Goal: Communication & Community: Answer question/provide support

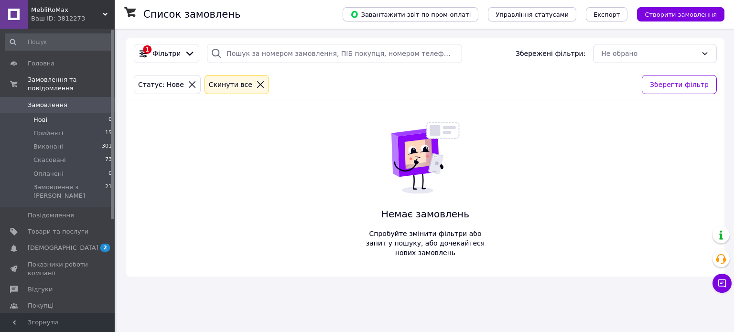
click at [51, 113] on li "Нові 0" at bounding box center [59, 119] width 118 height 13
click at [58, 113] on li "Нові 0" at bounding box center [59, 119] width 118 height 13
click at [65, 113] on li "Нові 0" at bounding box center [59, 119] width 118 height 13
click at [75, 113] on li "Нові 0" at bounding box center [59, 119] width 118 height 13
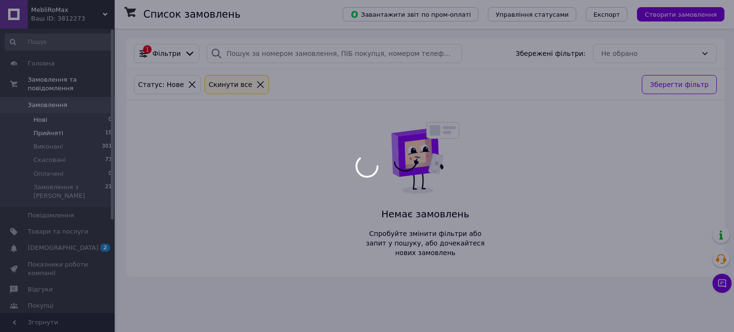
click at [71, 129] on li "Прийняті 15" at bounding box center [59, 133] width 118 height 13
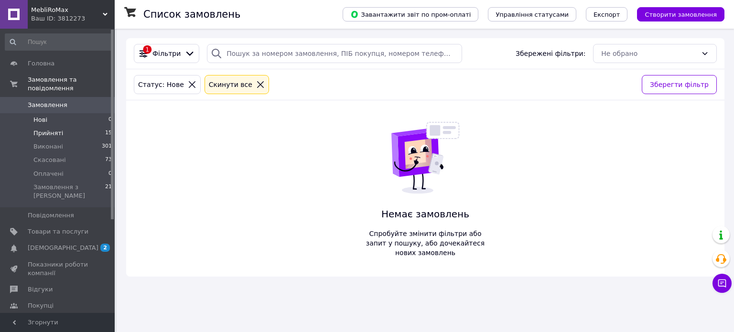
click at [47, 129] on li "Прийняті 15" at bounding box center [59, 133] width 118 height 13
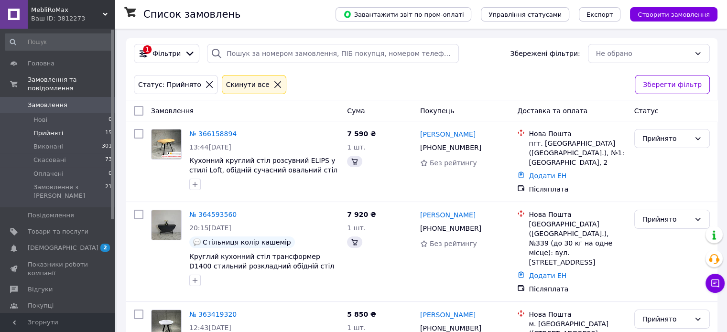
click at [47, 129] on span "Прийняті" at bounding box center [48, 133] width 30 height 9
click at [40, 116] on li "Нові 0" at bounding box center [59, 119] width 118 height 13
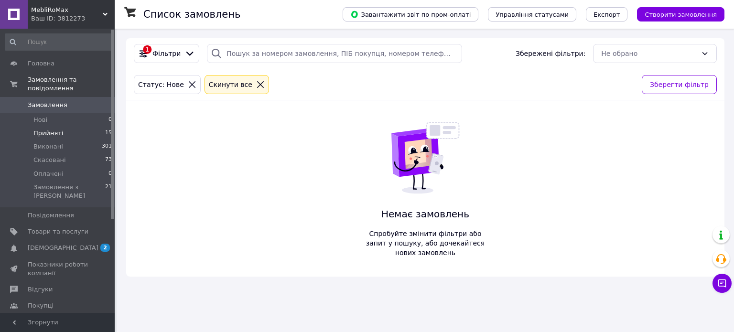
click at [51, 129] on span "Прийняті" at bounding box center [48, 133] width 30 height 9
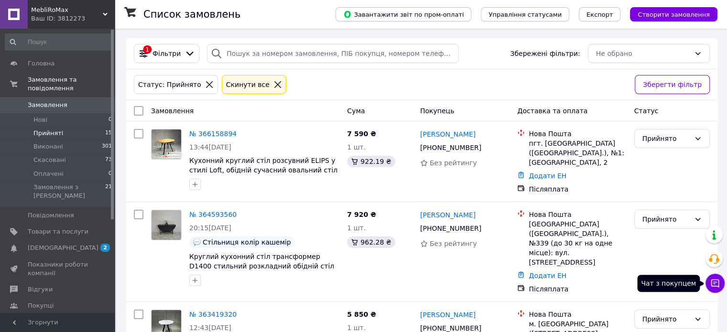
click at [711, 282] on icon at bounding box center [715, 284] width 10 height 10
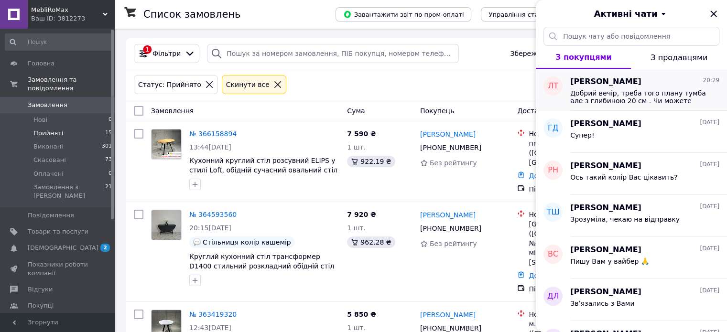
click at [597, 96] on span "Добрий вечір, треба того плану тумба але з глибиною 20 см . Чи можете щось будь…" at bounding box center [638, 96] width 136 height 15
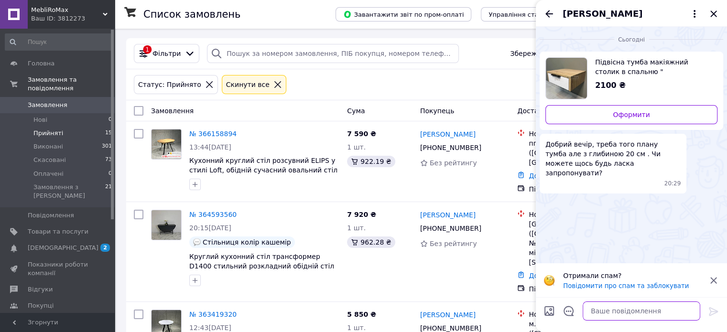
drag, startPoint x: 614, startPoint y: 308, endPoint x: 598, endPoint y: 209, distance: 100.1
click at [613, 308] on textarea at bounding box center [641, 311] width 118 height 19
click at [608, 65] on span "Підвісна тумба макіяжний столик в спальню "[PERSON_NAME]" стильний приліжковий …" at bounding box center [652, 66] width 115 height 19
drag, startPoint x: 642, startPoint y: 312, endPoint x: 614, endPoint y: 308, distance: 28.9
click at [640, 312] on textarea at bounding box center [641, 311] width 118 height 19
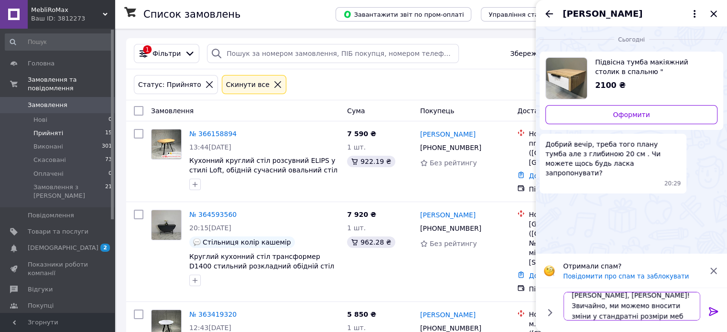
scroll to position [0, 0]
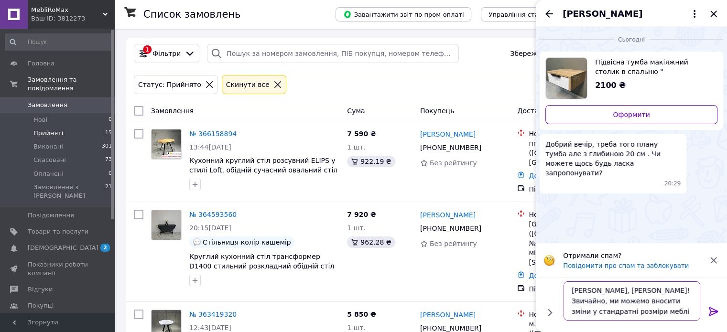
type textarea "[PERSON_NAME], [PERSON_NAME]! Звичайно, ми можемо вносити зміни у стандратні ро…"
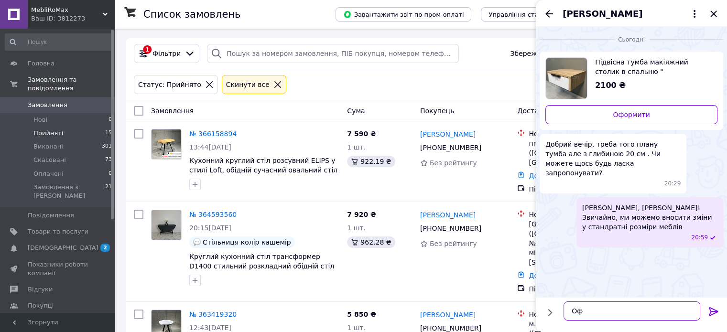
type textarea "О"
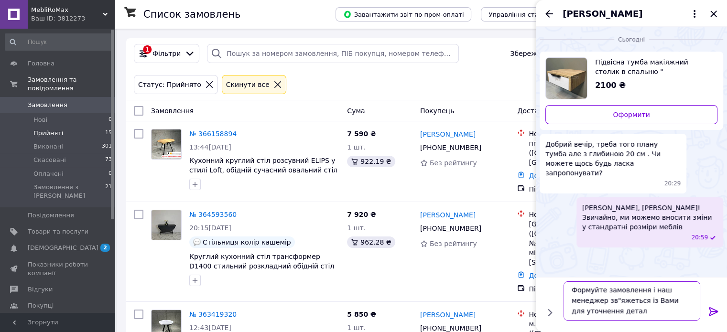
scroll to position [0, 0]
type textarea "Формуйте замовлення і наш менеджер зв"яжеться із Вами для уточнення деталей"
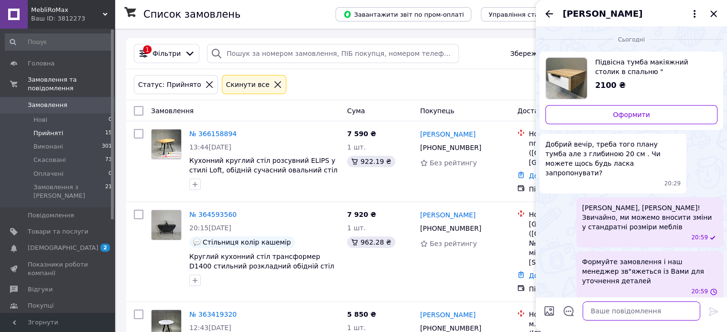
scroll to position [0, 0]
